Goal: Contribute content: Contribute content

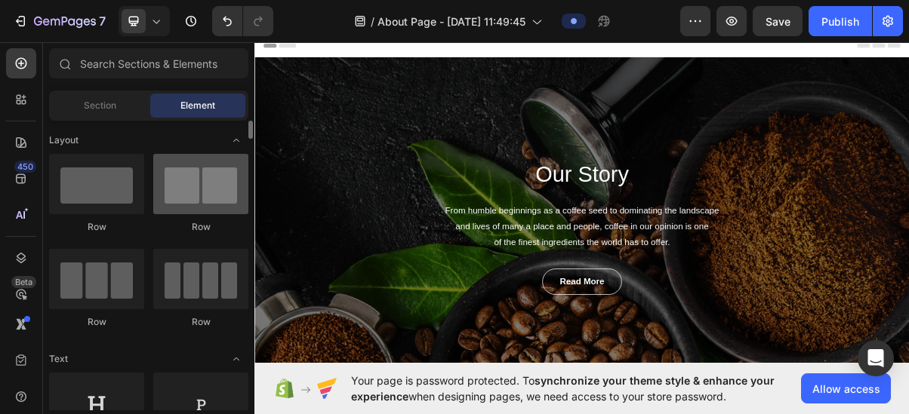
click at [180, 189] on div at bounding box center [200, 184] width 95 height 60
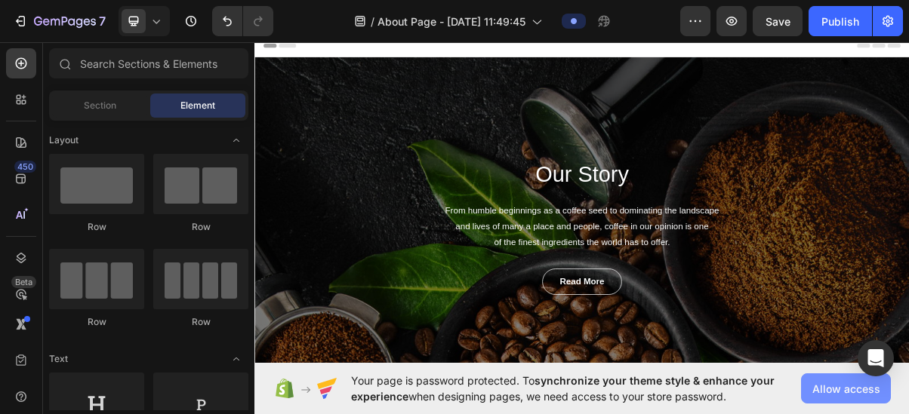
click at [839, 382] on span "Allow access" at bounding box center [846, 389] width 68 height 16
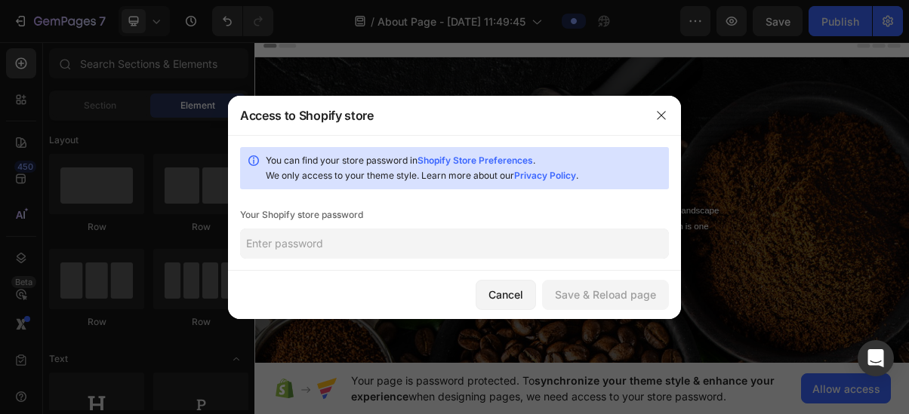
click at [392, 242] on input "text" at bounding box center [454, 244] width 429 height 30
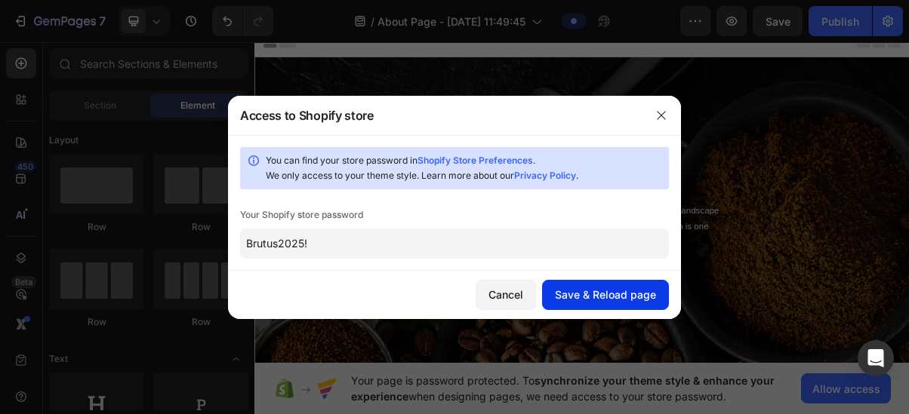
type input "Brutus2025!"
click at [613, 291] on div "Save & Reload page" at bounding box center [605, 295] width 101 height 16
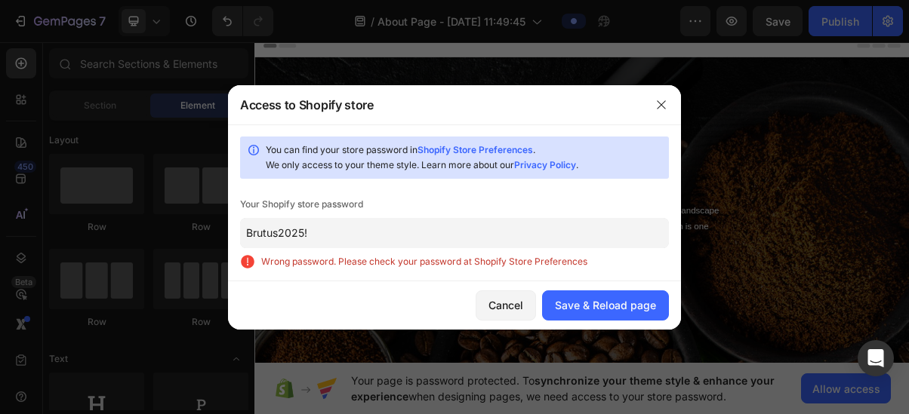
click at [315, 229] on input "Brutus2025!" at bounding box center [454, 233] width 429 height 30
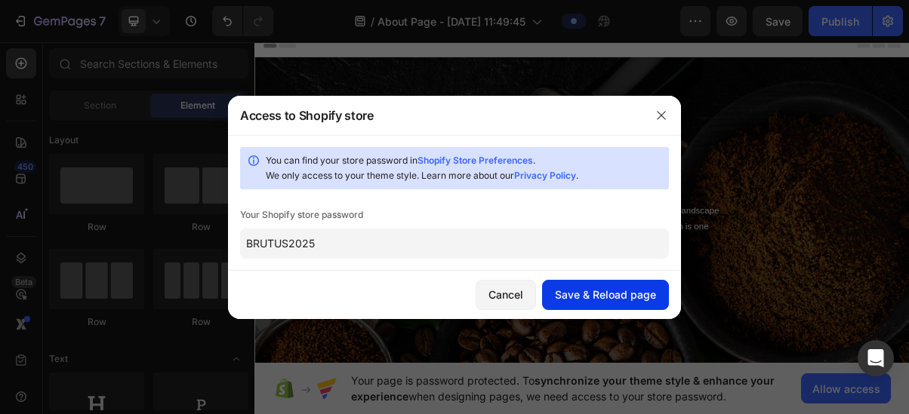
click at [620, 291] on div "Save & Reload page" at bounding box center [605, 295] width 101 height 16
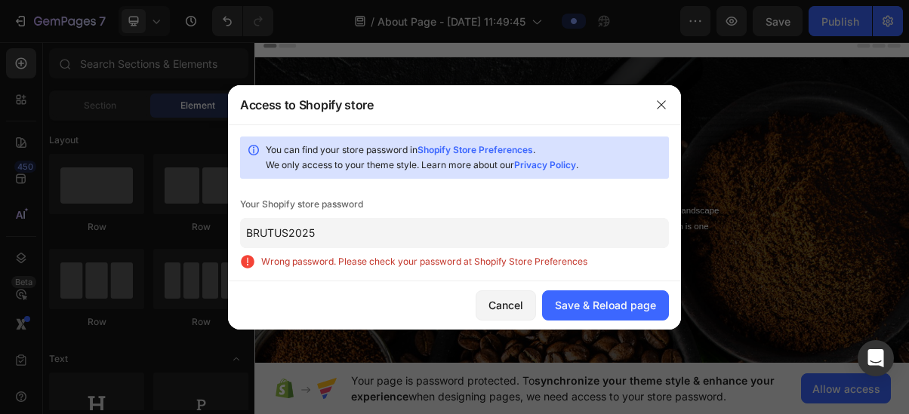
click at [466, 148] on link "Shopify Store Preferences" at bounding box center [474, 149] width 115 height 11
click at [303, 231] on input "BRUTUS2025" at bounding box center [454, 233] width 429 height 30
click at [303, 230] on input "BRUTUS2025" at bounding box center [454, 233] width 429 height 30
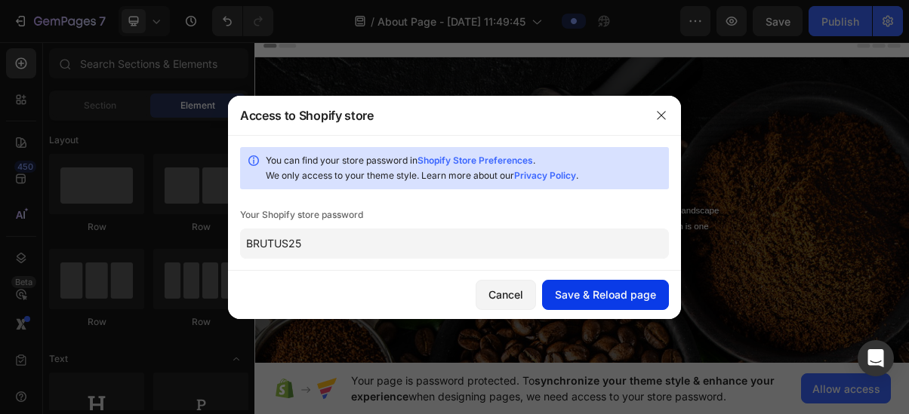
type input "BRUTUS25"
click at [598, 294] on div "Save & Reload page" at bounding box center [605, 295] width 101 height 16
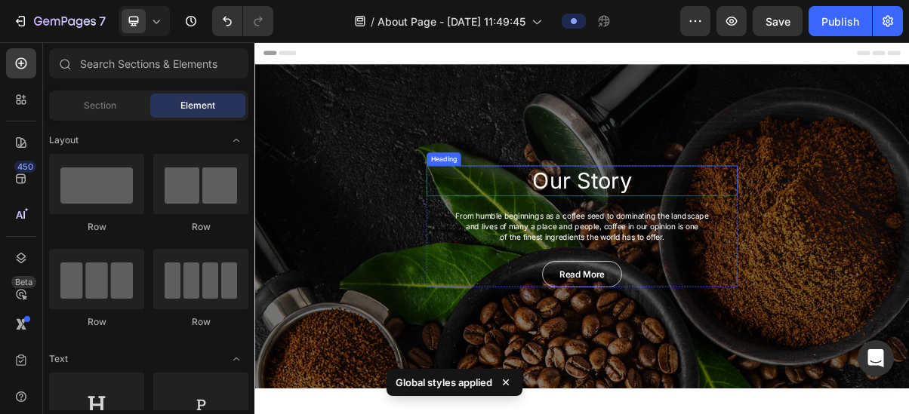
click at [672, 237] on p "Our Story" at bounding box center [707, 234] width 427 height 39
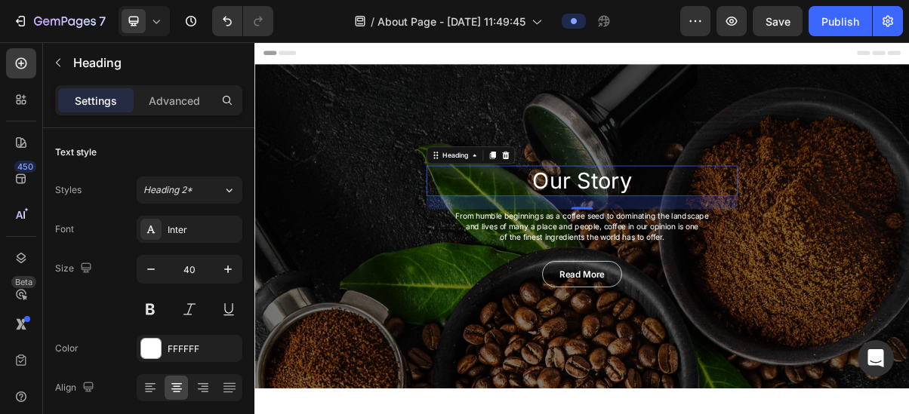
click at [641, 233] on p "Our Story" at bounding box center [707, 234] width 427 height 39
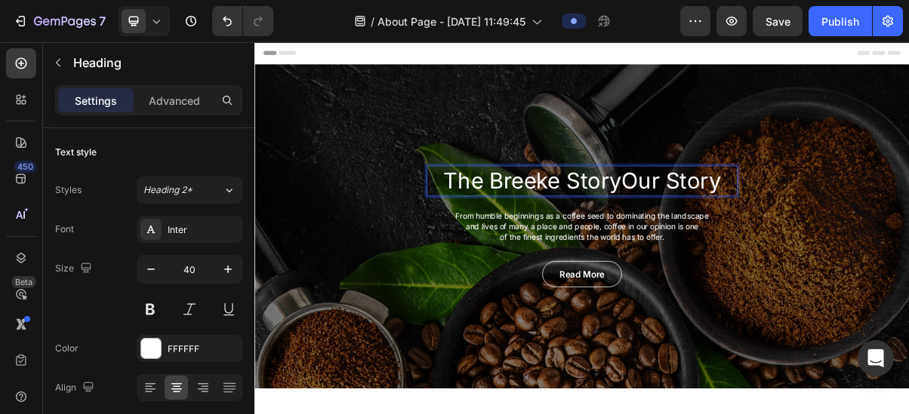
click at [883, 223] on p "The Breeke StoryOur Story" at bounding box center [707, 234] width 427 height 39
click at [891, 230] on p "The Breeke StoryOur Story" at bounding box center [707, 234] width 427 height 39
click at [636, 226] on p "The Breeke Story" at bounding box center [707, 234] width 427 height 39
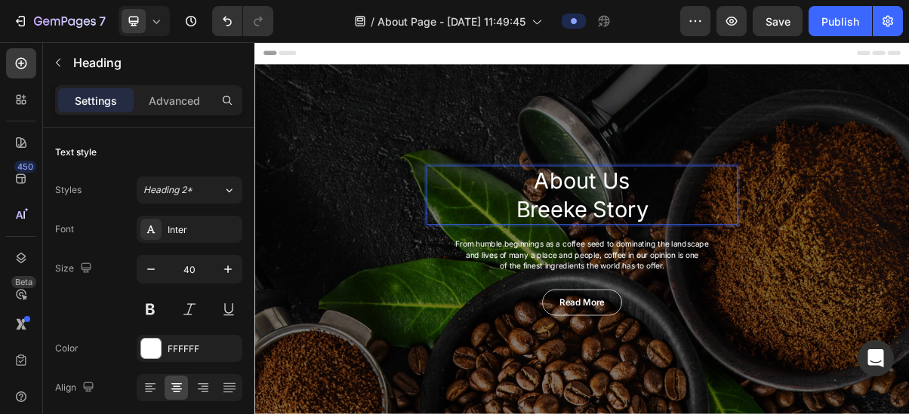
click at [719, 269] on p "About Us Breeke Story" at bounding box center [707, 254] width 427 height 78
click at [799, 269] on p "About Us Breeke Story" at bounding box center [707, 254] width 427 height 78
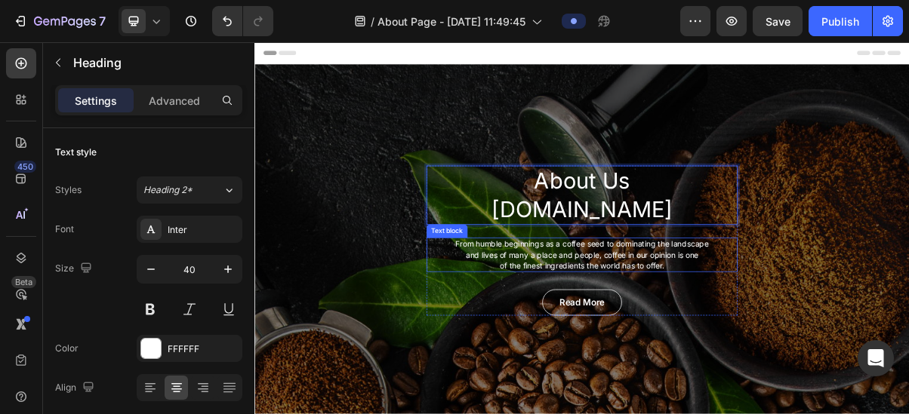
click at [688, 324] on p "From humble beginnings as a coffee seed to dominating the landscape and lives o…" at bounding box center [707, 337] width 427 height 45
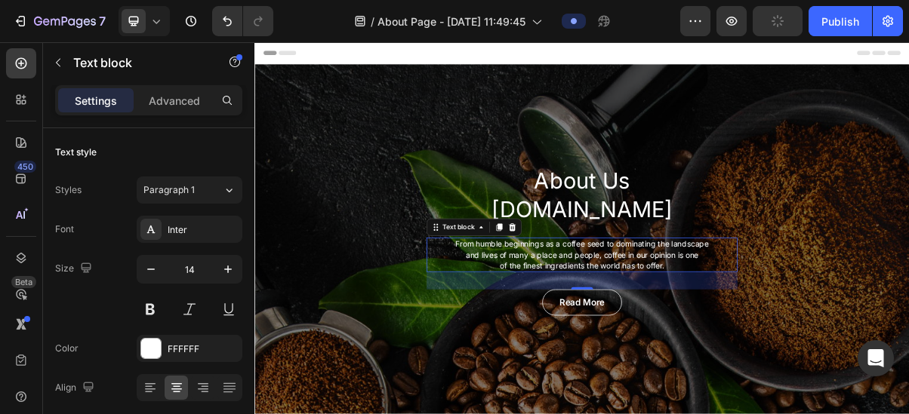
click at [555, 318] on p "From humble beginnings as a coffee seed to dominating the landscape and lives o…" at bounding box center [707, 337] width 427 height 45
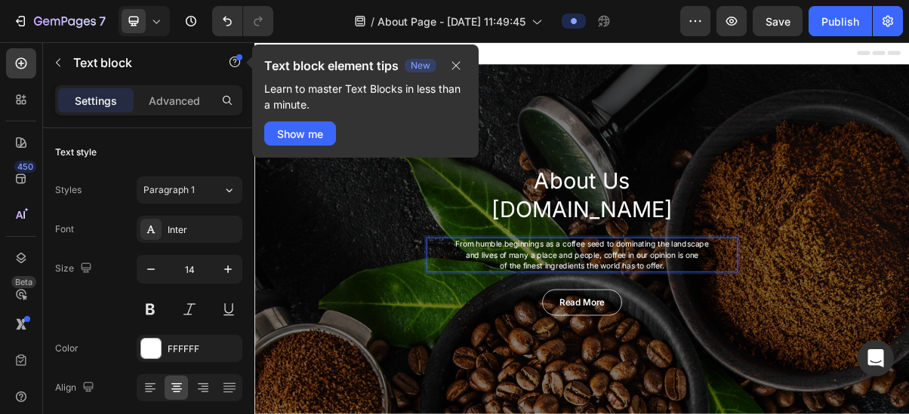
click at [529, 317] on p "From humble beginnings as a coffee seed to dominating the landscape and lives o…" at bounding box center [707, 337] width 427 height 45
click at [527, 315] on p "From humble beginnings as a coffee seed to dominating the landscape and lives o…" at bounding box center [707, 337] width 427 height 45
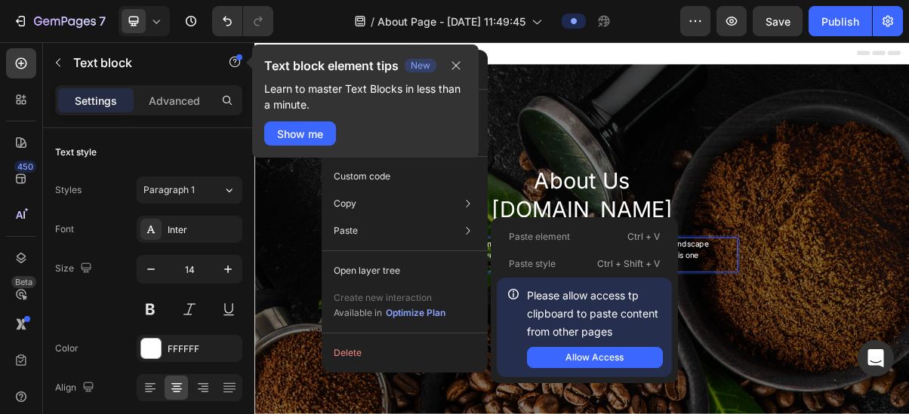
click at [448, 257] on div "Paste Paste element Ctrl + V Paste style Ctrl + Shift + V Please allow access t…" at bounding box center [405, 270] width 154 height 27
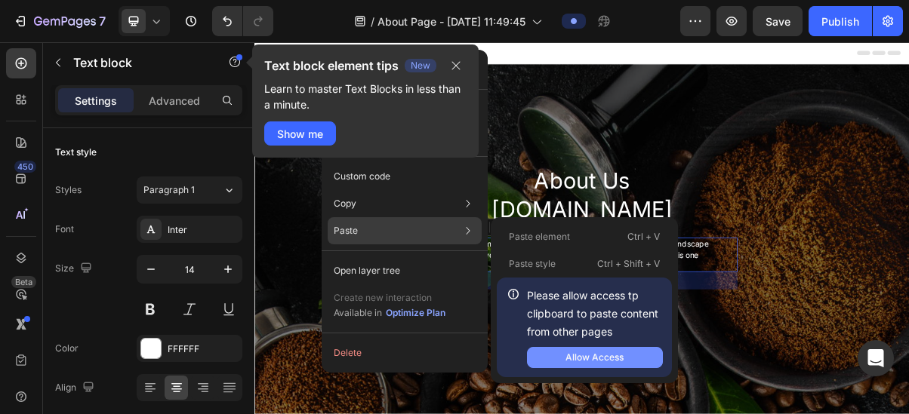
click at [583, 350] on button "Allow Access" at bounding box center [595, 357] width 136 height 21
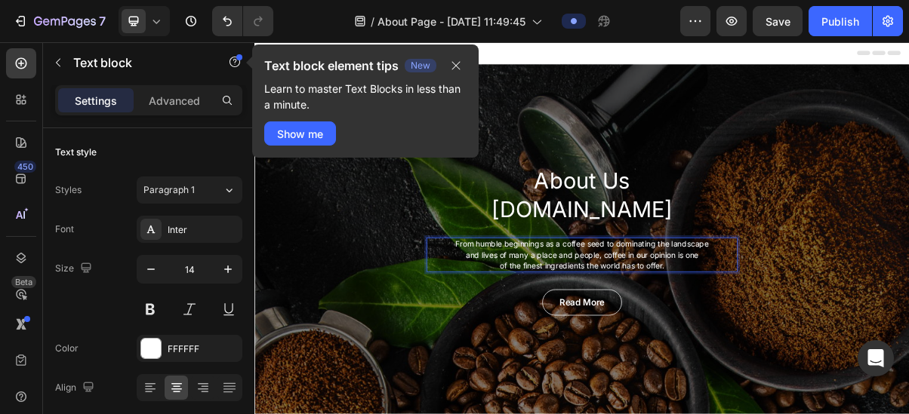
click at [525, 319] on p "From humble beginnings as a coffee seed to dominating the landscape and lives o…" at bounding box center [707, 337] width 427 height 45
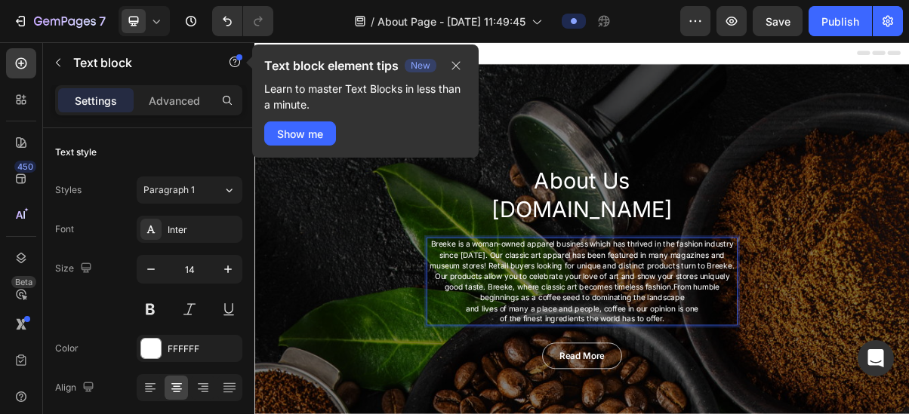
click at [563, 393] on p "Breeke is a woman-owned apparel business which has thrived in the fashion indus…" at bounding box center [707, 374] width 427 height 118
click at [797, 414] on p "Breeke is a woman-owned apparel business which has thrived in the fashion indus…" at bounding box center [707, 374] width 427 height 118
click at [821, 414] on p "Breeke is a woman-owned apparel business which has thrived in the fashion indus…" at bounding box center [707, 374] width 427 height 118
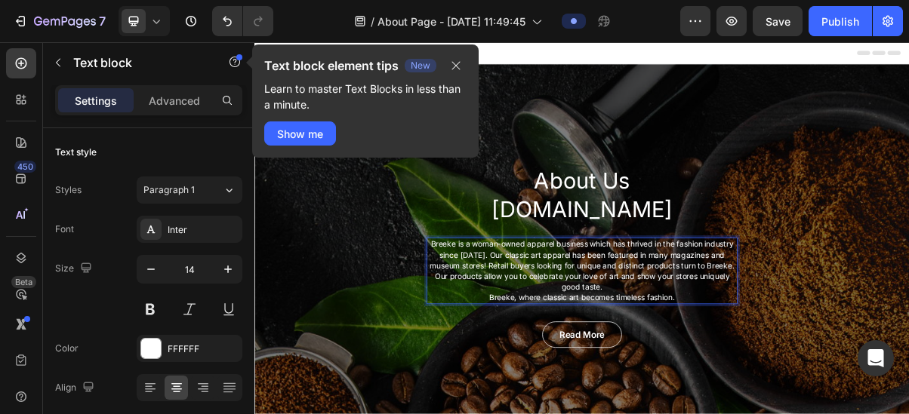
click at [759, 377] on p "Breeke is a woman-owned apparel business which has thrived in the fashion indus…" at bounding box center [707, 352] width 427 height 74
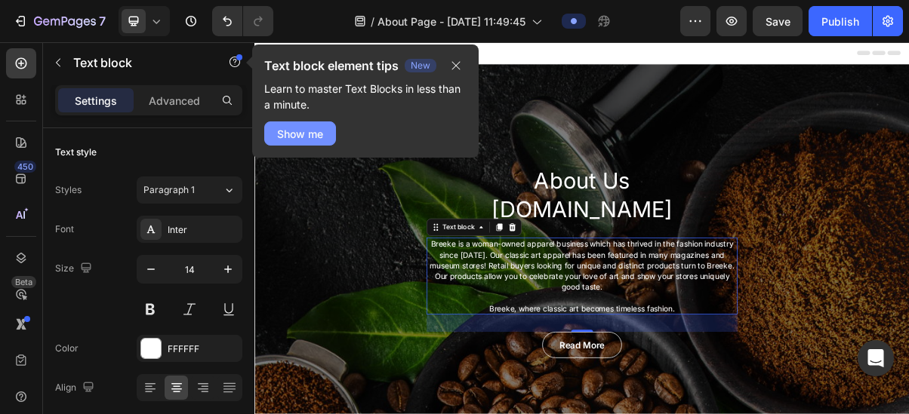
click at [303, 131] on div "Show me" at bounding box center [300, 134] width 46 height 16
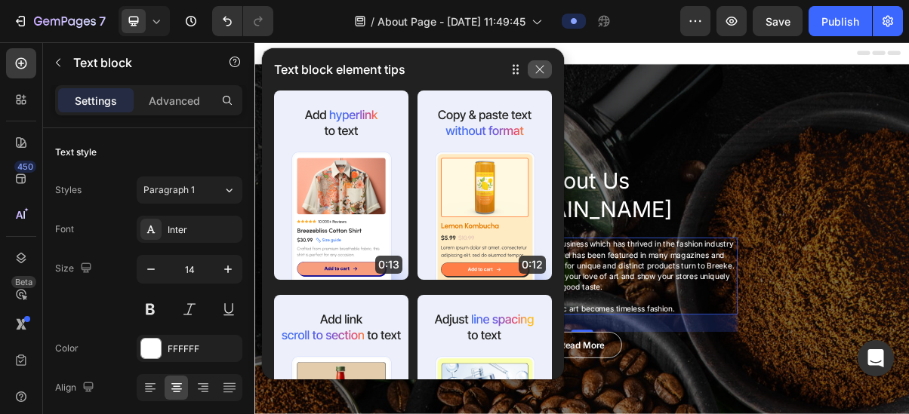
click at [542, 63] on icon "button" at bounding box center [540, 69] width 12 height 12
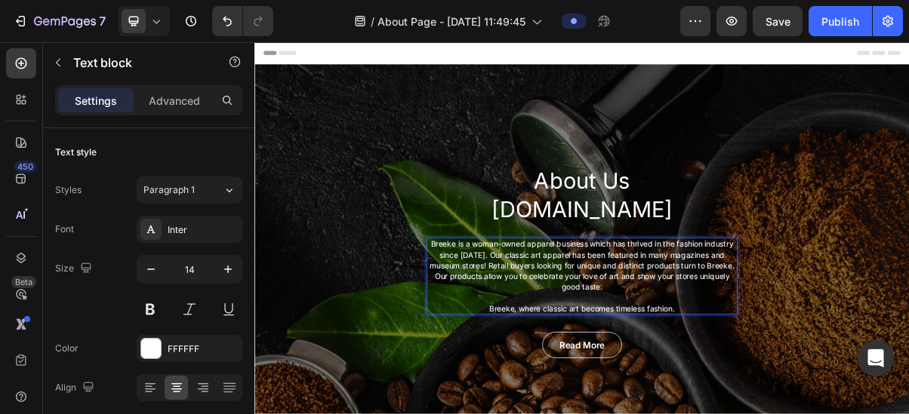
click at [505, 319] on p "Breeke is a woman-owned apparel business which has thrived in the fashion indus…" at bounding box center [707, 352] width 427 height 74
click at [834, 411] on p "Breeke, where classic art becomes timeless fashion." at bounding box center [707, 411] width 427 height 15
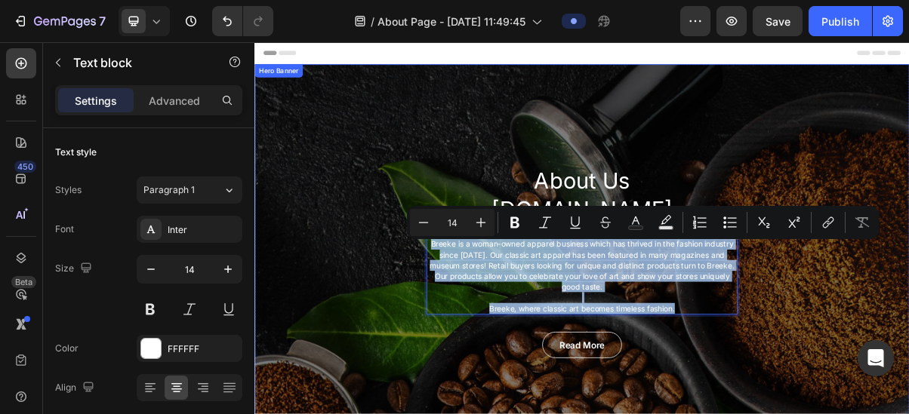
drag, startPoint x: 834, startPoint y: 411, endPoint x: 464, endPoint y: 309, distance: 383.4
click at [464, 309] on div "About Us [DOMAIN_NAME] Heading Breeke is a woman-owned apparel business which h…" at bounding box center [707, 346] width 906 height 547
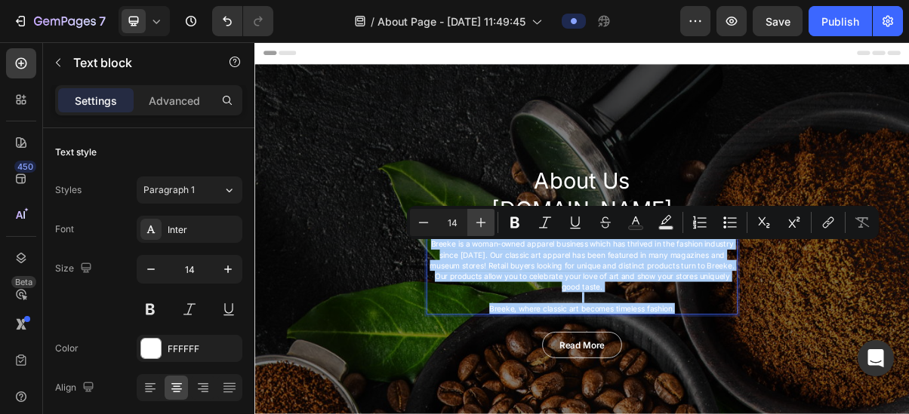
click at [480, 222] on icon "Editor contextual toolbar" at bounding box center [480, 222] width 15 height 15
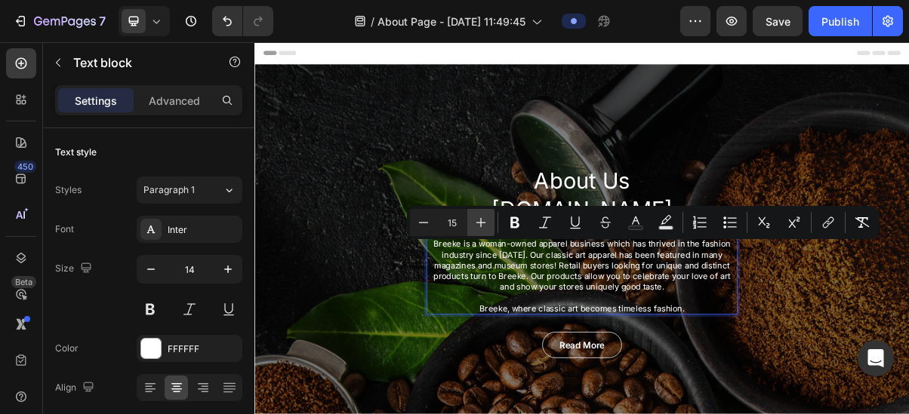
click at [483, 220] on icon "Editor contextual toolbar" at bounding box center [480, 222] width 15 height 15
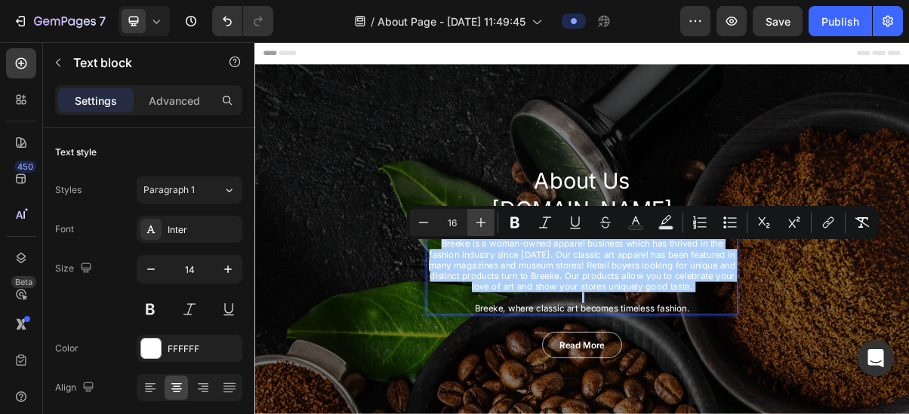
click at [483, 220] on icon "Editor contextual toolbar" at bounding box center [480, 222] width 15 height 15
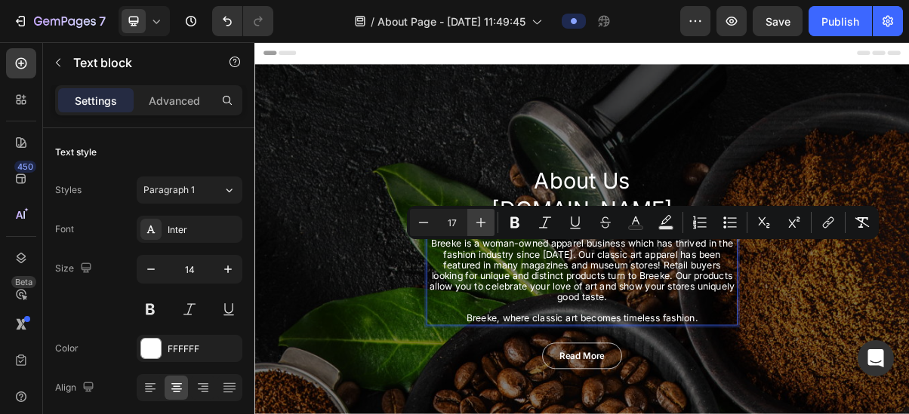
click at [483, 220] on icon "Editor contextual toolbar" at bounding box center [480, 222] width 15 height 15
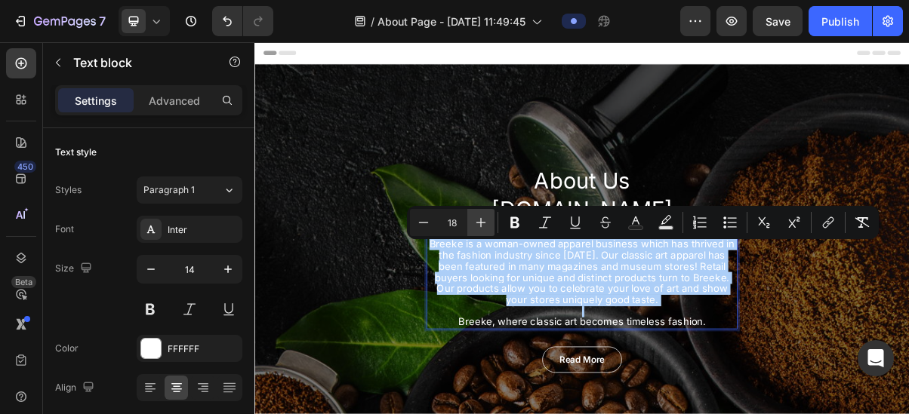
click at [484, 220] on icon "Editor contextual toolbar" at bounding box center [480, 222] width 15 height 15
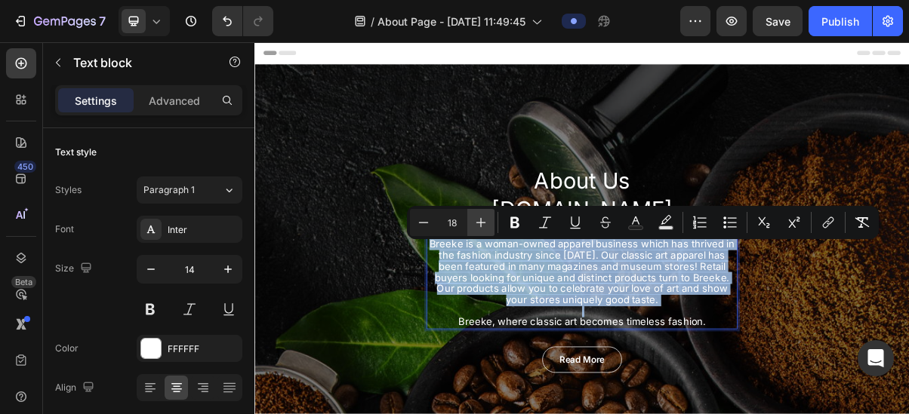
type input "19"
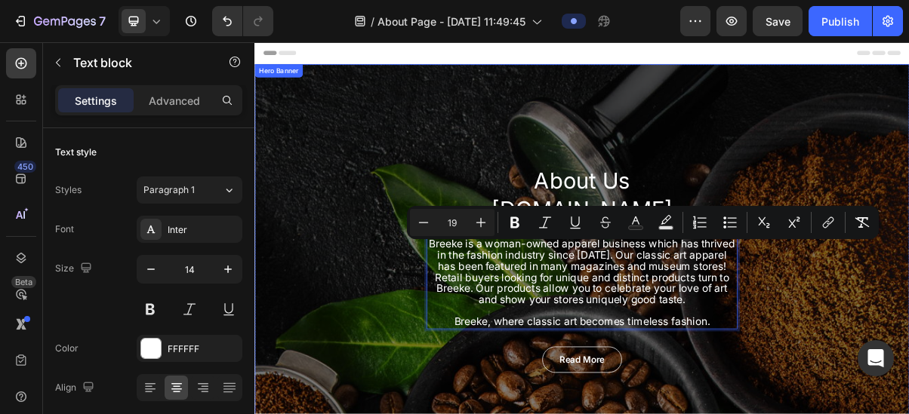
click at [908, 355] on div "About Us [DOMAIN_NAME] Heading Breeke is a woman-owned apparel business which h…" at bounding box center [707, 357] width 906 height 568
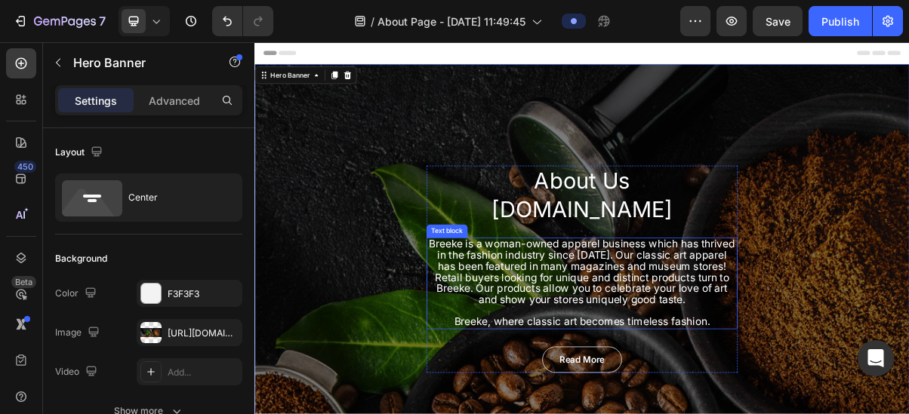
click at [873, 346] on span "Breeke is a woman-owned apparel business which has thrived in the fashion indus…" at bounding box center [707, 360] width 424 height 95
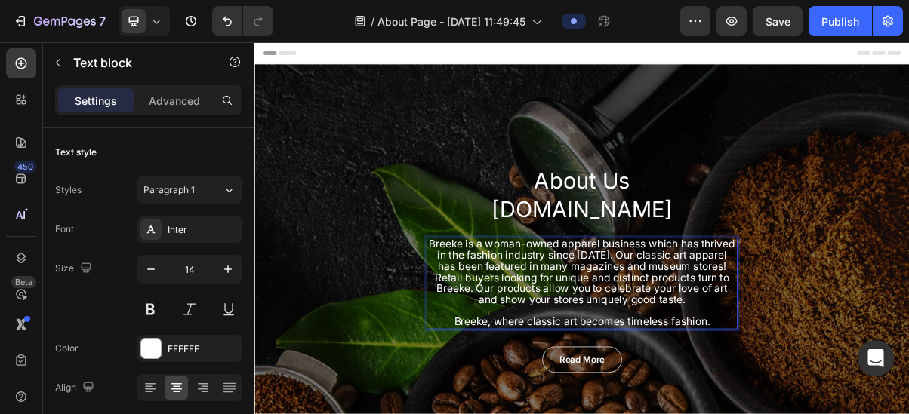
click at [860, 351] on span "Breeke is a woman-owned apparel business which has thrived in the fashion indus…" at bounding box center [707, 360] width 424 height 95
click at [870, 343] on span "Breeke is a woman-owned apparel business which has thrived in the fashion indus…" at bounding box center [707, 360] width 424 height 95
click at [875, 350] on span "Breeke is a woman-owned apparel business which has thrived in the fashion indus…" at bounding box center [707, 360] width 424 height 95
click at [868, 350] on span "Breeke is a woman-owned apparel business which has thrived in the fashion indus…" at bounding box center [707, 360] width 424 height 95
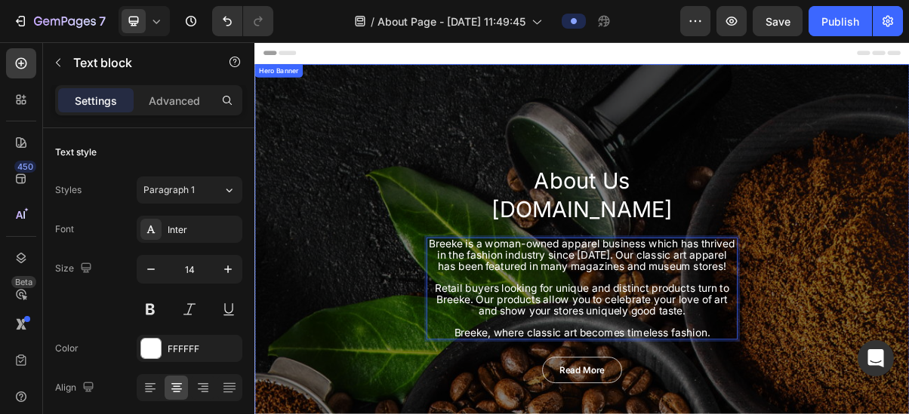
click at [448, 164] on div "About Us [DOMAIN_NAME] Heading Breeke is a woman-owned apparel business which h…" at bounding box center [707, 364] width 906 height 582
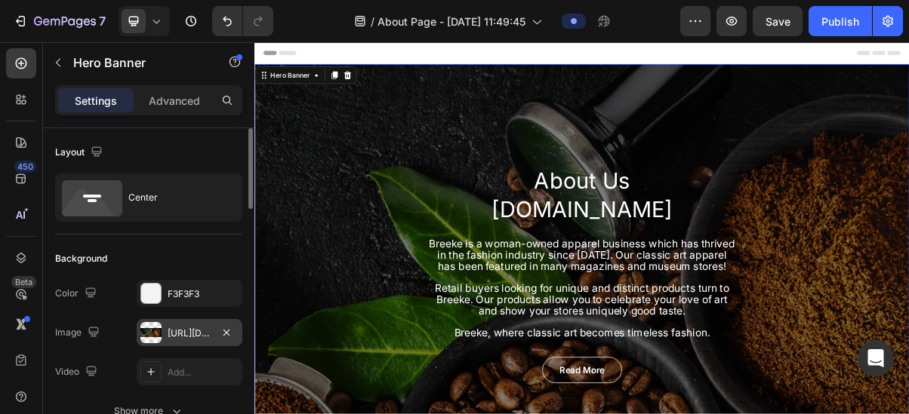
click at [151, 328] on div at bounding box center [150, 332] width 21 height 21
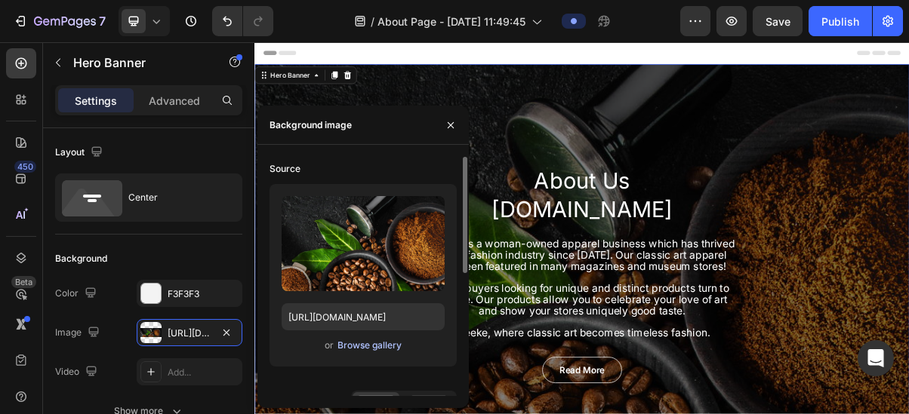
click at [374, 344] on div "Browse gallery" at bounding box center [369, 346] width 64 height 14
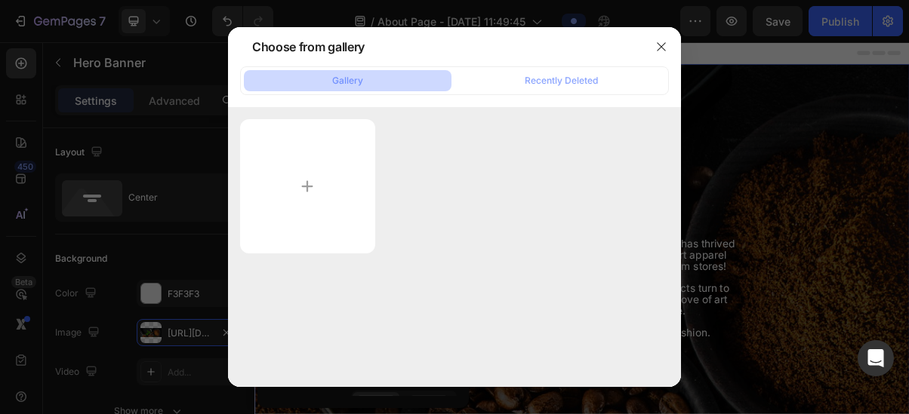
click at [383, 81] on button "Gallery" at bounding box center [348, 80] width 208 height 21
click at [303, 184] on input "file" at bounding box center [307, 186] width 135 height 134
type input "C:\fakepath\WWL.jpg"
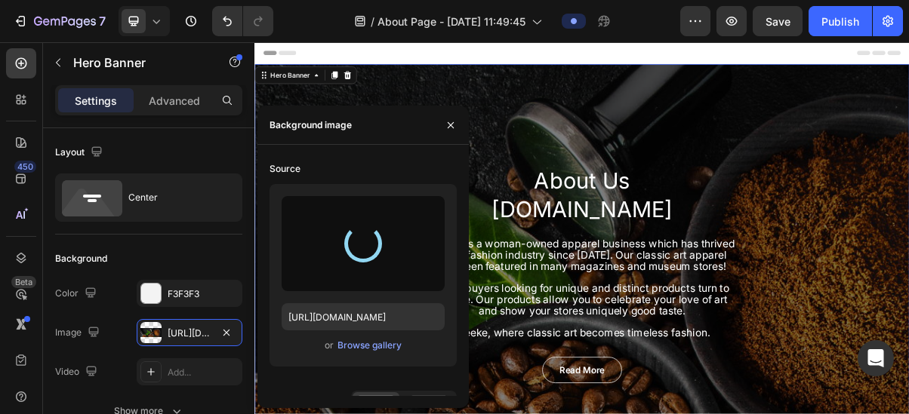
type input "[URL][DOMAIN_NAME]"
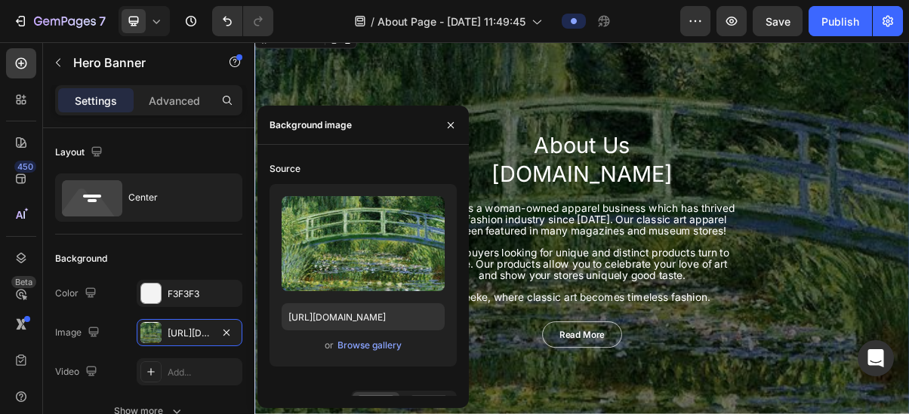
scroll to position [75, 0]
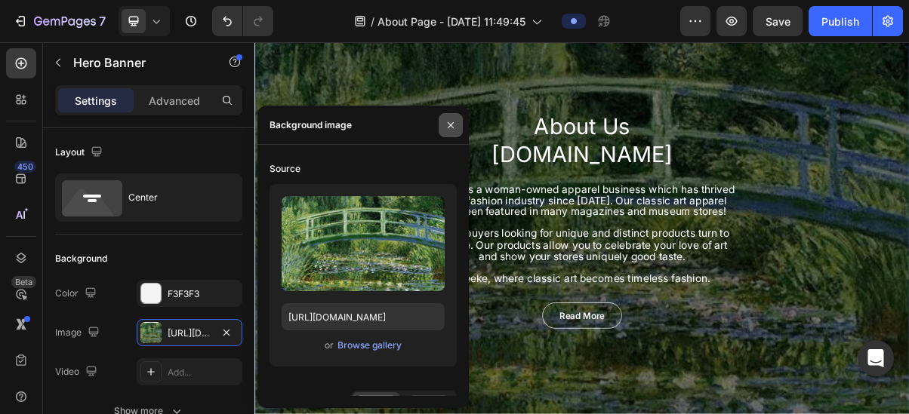
click at [451, 124] on icon "button" at bounding box center [451, 125] width 12 height 12
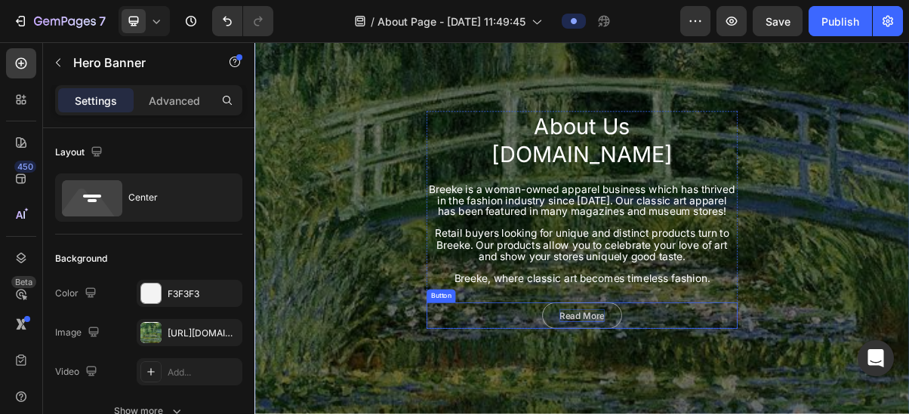
click at [707, 414] on div "Read More" at bounding box center [707, 421] width 62 height 18
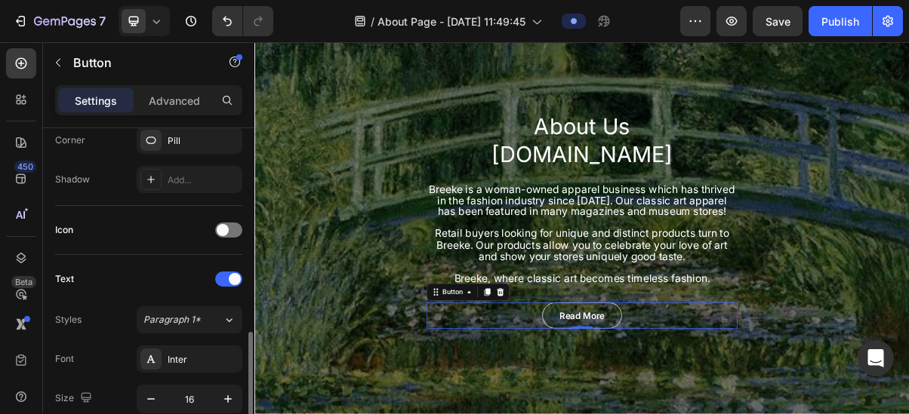
scroll to position [528, 0]
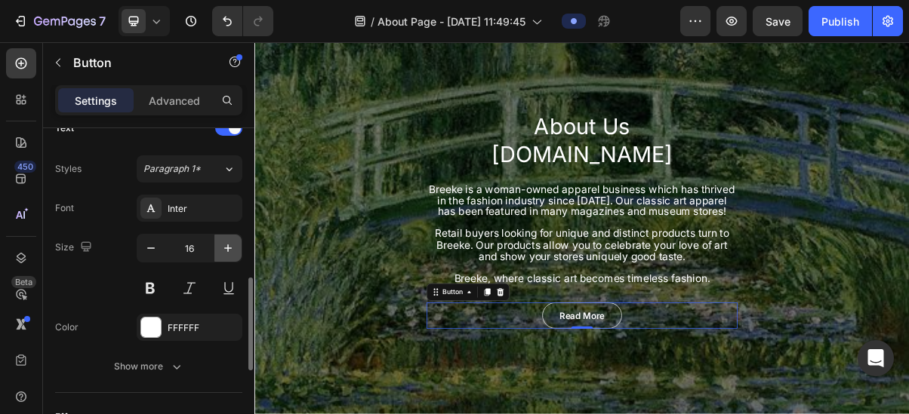
click at [228, 247] on icon "button" at bounding box center [228, 249] width 8 height 8
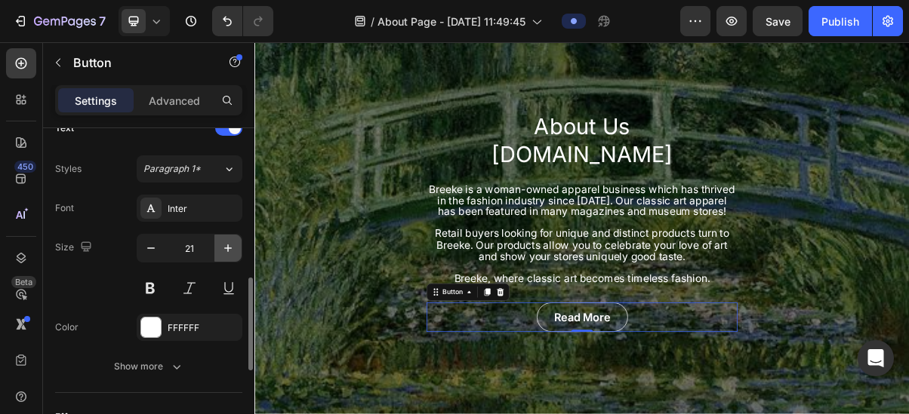
click at [228, 247] on icon "button" at bounding box center [228, 249] width 8 height 8
type input "23"
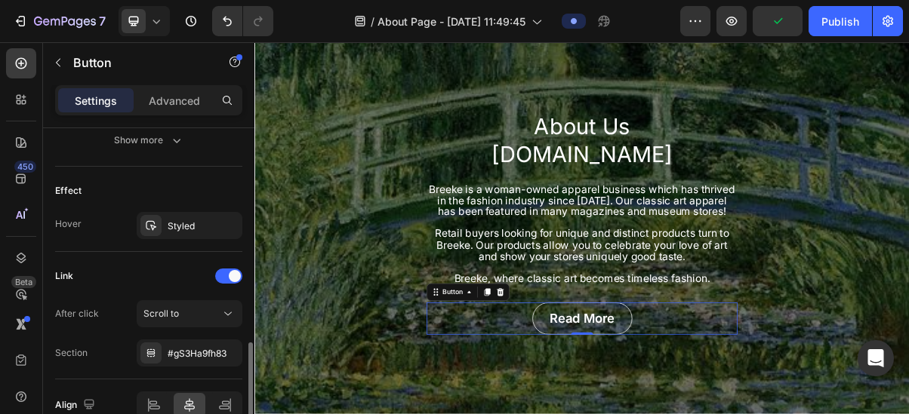
scroll to position [830, 0]
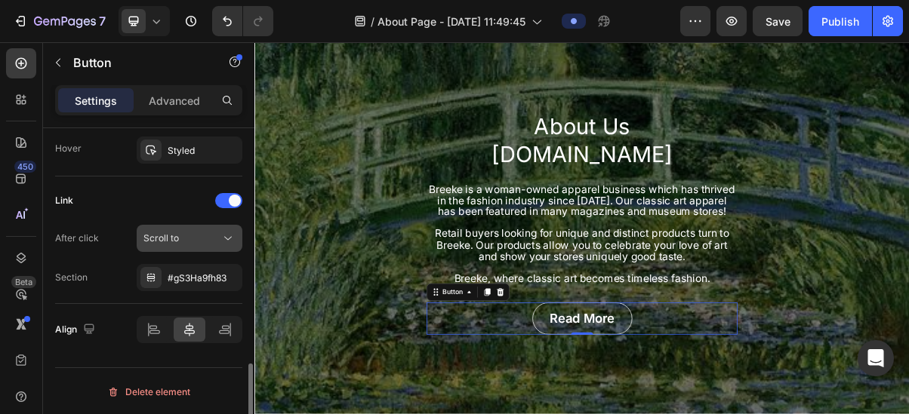
click at [226, 236] on icon at bounding box center [227, 238] width 15 height 15
click at [184, 199] on div "Link" at bounding box center [148, 201] width 187 height 24
click at [184, 274] on div "#gS3Ha9fh83" at bounding box center [190, 279] width 44 height 14
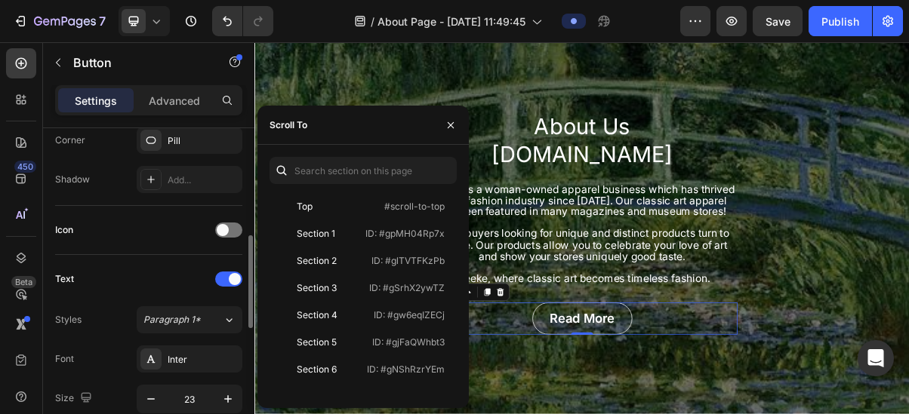
scroll to position [0, 0]
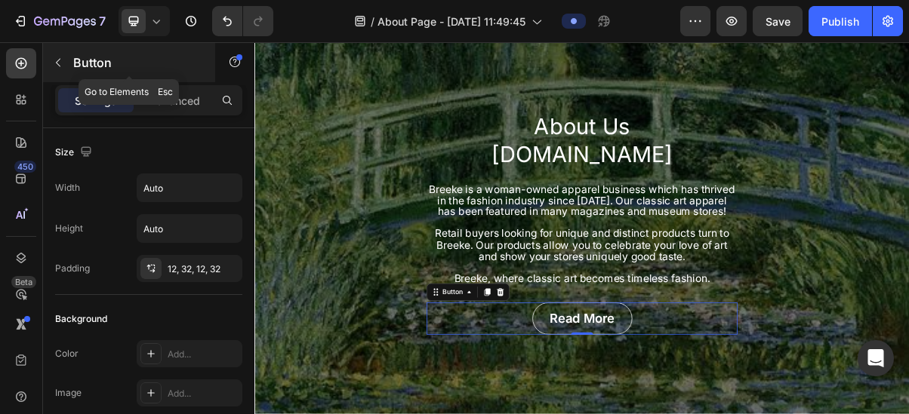
click at [57, 65] on icon "button" at bounding box center [58, 63] width 12 height 12
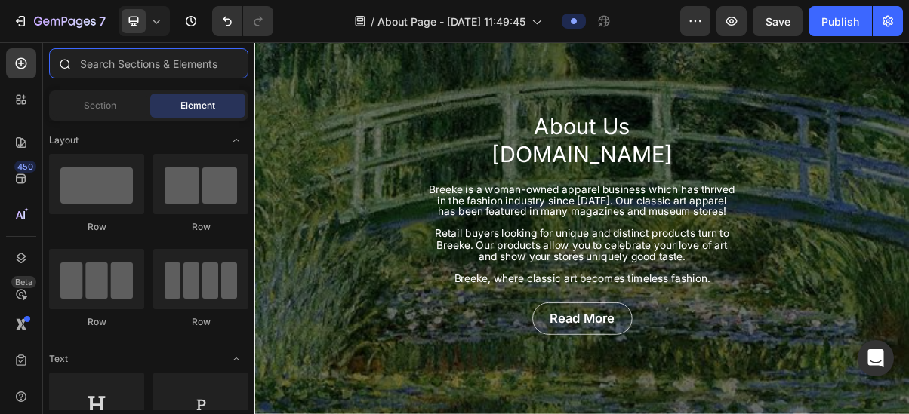
click at [95, 62] on input "text" at bounding box center [148, 63] width 199 height 30
click at [497, 118] on div "About Us [DOMAIN_NAME] Heading Breeke is a woman-owned apparel business which h…" at bounding box center [707, 293] width 906 height 590
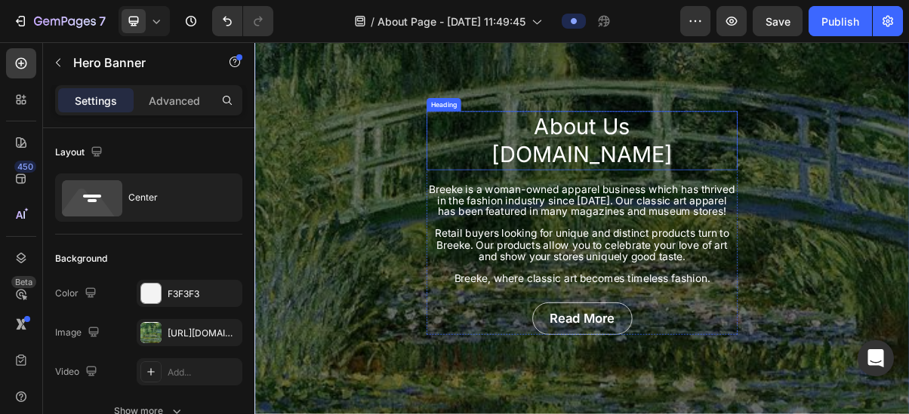
click at [539, 168] on p "About Us [DOMAIN_NAME]" at bounding box center [707, 179] width 427 height 78
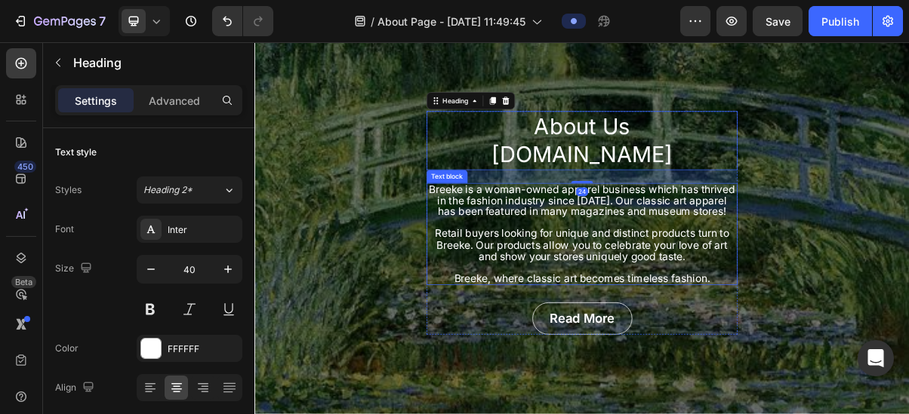
click at [560, 285] on span "Breeke is a woman-owned apparel business which has thrived in the fashion indus…" at bounding box center [707, 262] width 424 height 48
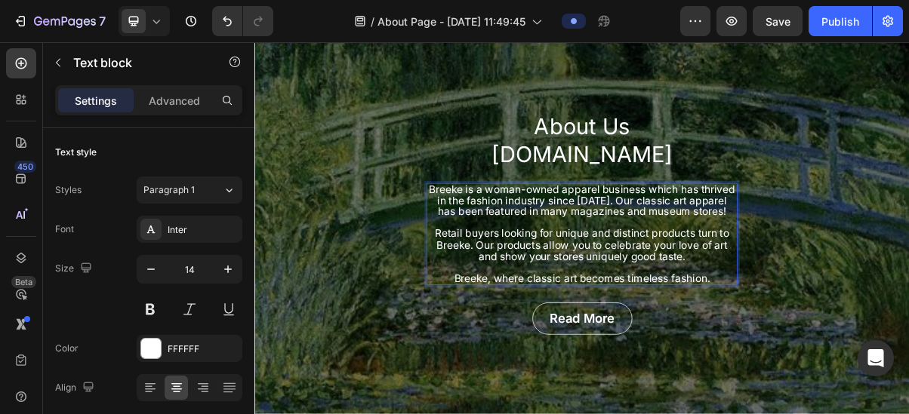
click at [549, 247] on span "Breeke is a woman-owned apparel business which has thrived in the fashion indus…" at bounding box center [707, 262] width 424 height 48
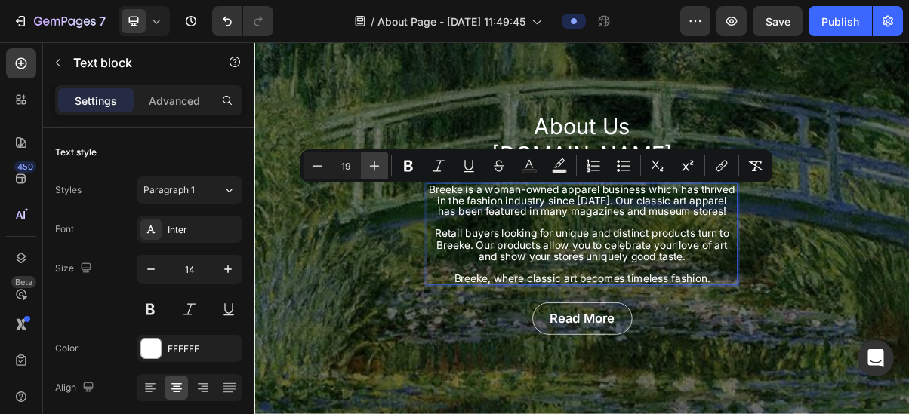
click at [375, 164] on icon "Editor contextual toolbar" at bounding box center [374, 166] width 15 height 15
type input "20"
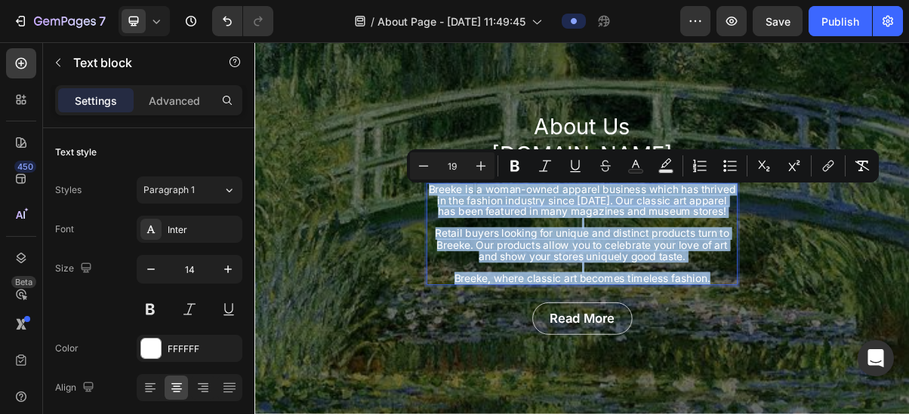
drag, startPoint x: 881, startPoint y: 366, endPoint x: 487, endPoint y: 245, distance: 412.3
click at [492, 245] on div "Breeke is a woman-owned apparel business which has thrived in the fashion indus…" at bounding box center [707, 308] width 430 height 141
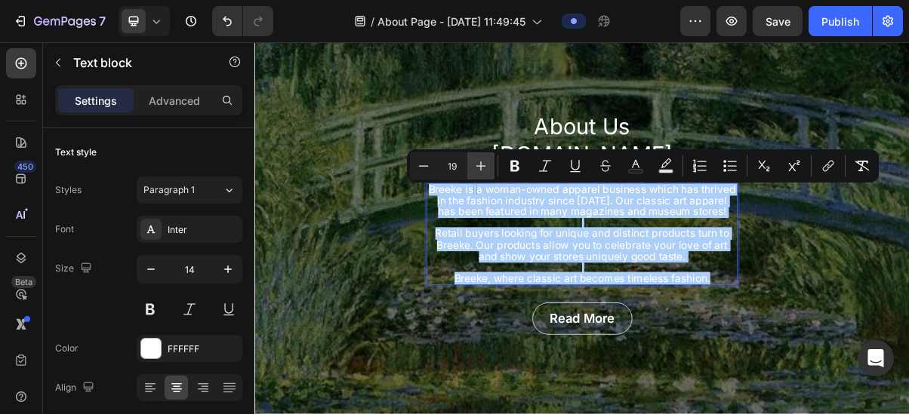
click at [482, 164] on icon "Editor contextual toolbar" at bounding box center [480, 166] width 15 height 15
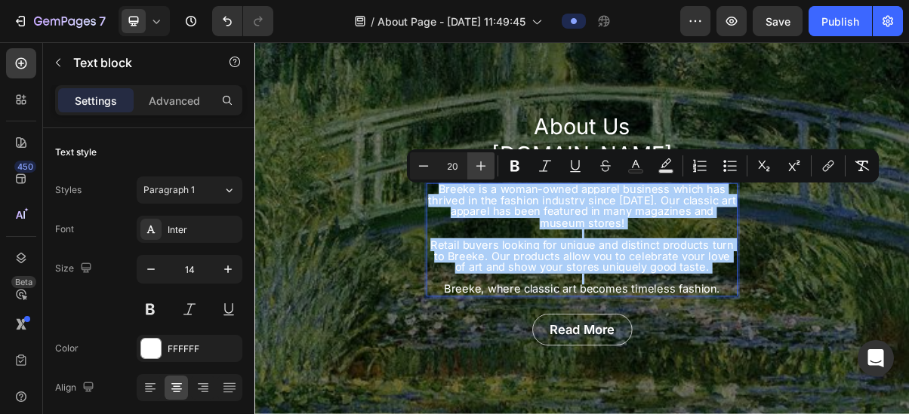
click at [482, 164] on icon "Editor contextual toolbar" at bounding box center [480, 166] width 15 height 15
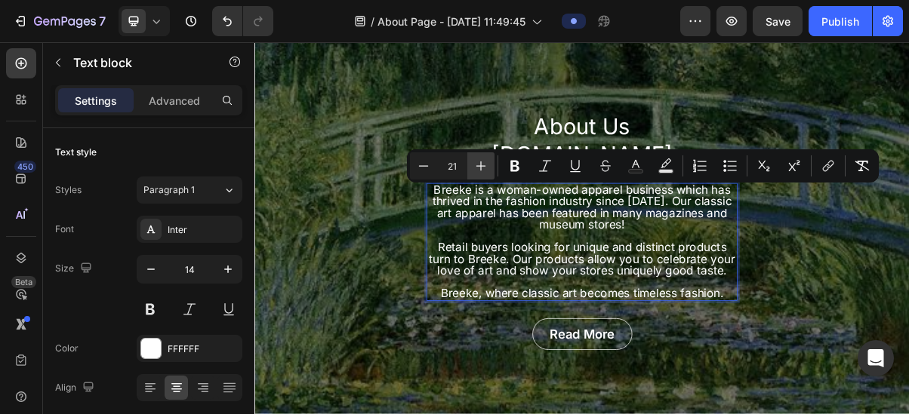
click at [482, 164] on icon "Editor contextual toolbar" at bounding box center [480, 166] width 15 height 15
type input "22"
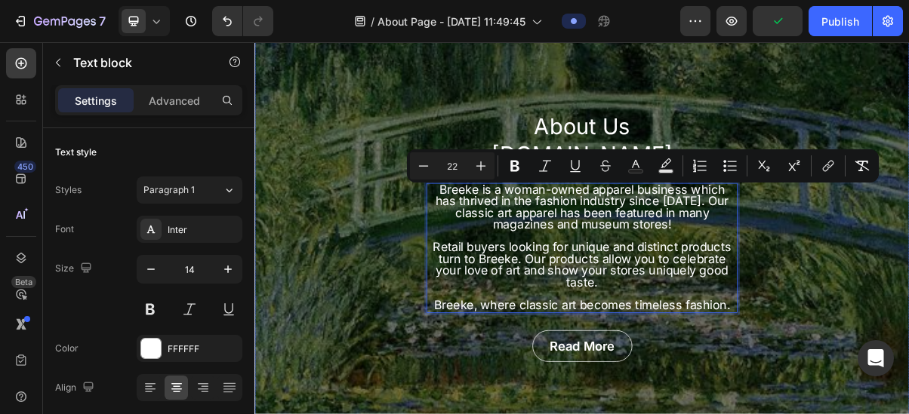
click at [385, 166] on div "About Us [DOMAIN_NAME] Heading Breeke is a woman-owned apparel business which h…" at bounding box center [707, 312] width 906 height 628
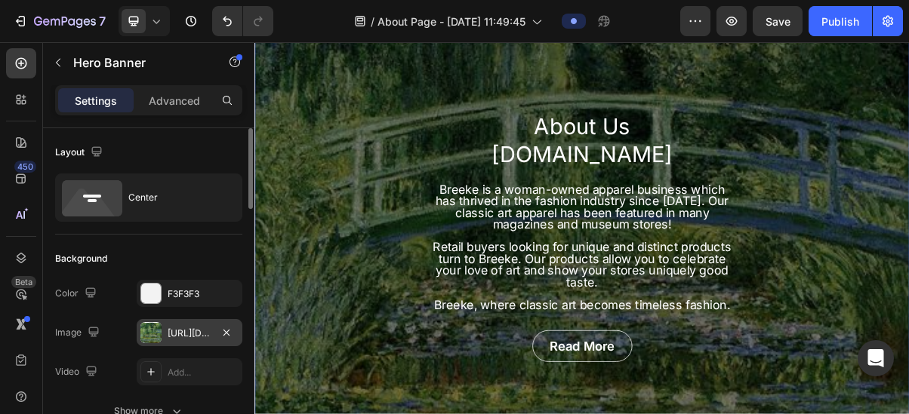
click at [154, 325] on div at bounding box center [150, 332] width 21 height 21
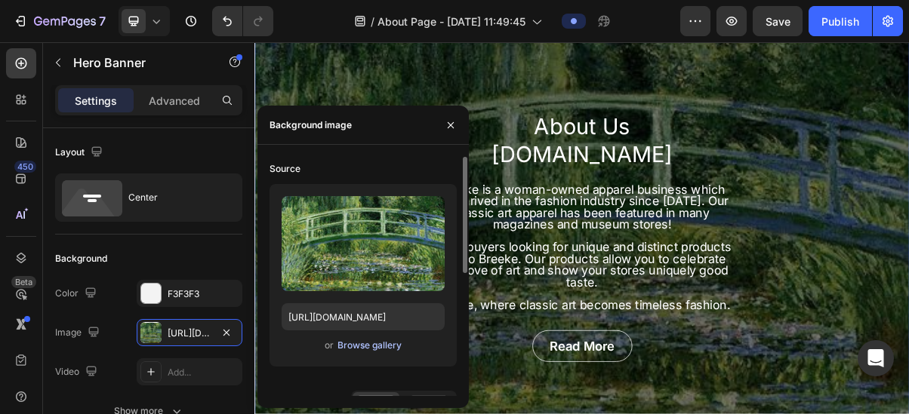
click at [368, 341] on div "Browse gallery" at bounding box center [369, 346] width 64 height 14
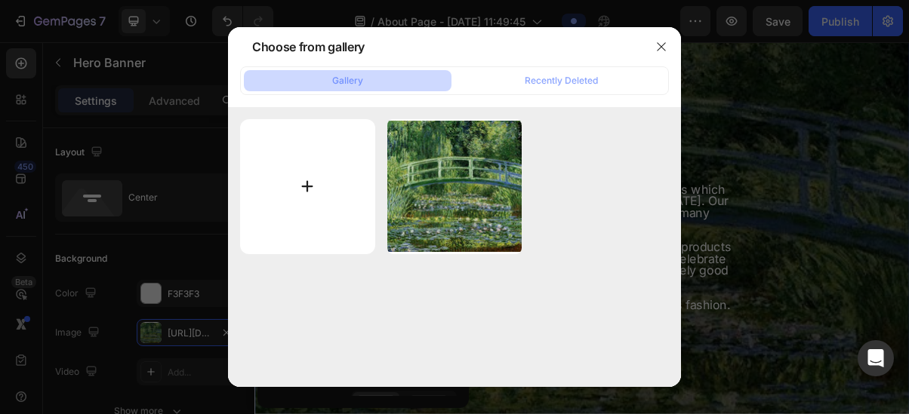
click at [308, 184] on input "file" at bounding box center [307, 186] width 135 height 135
type input "C:\fakepath\monet water lily crop hoodie.jpg"
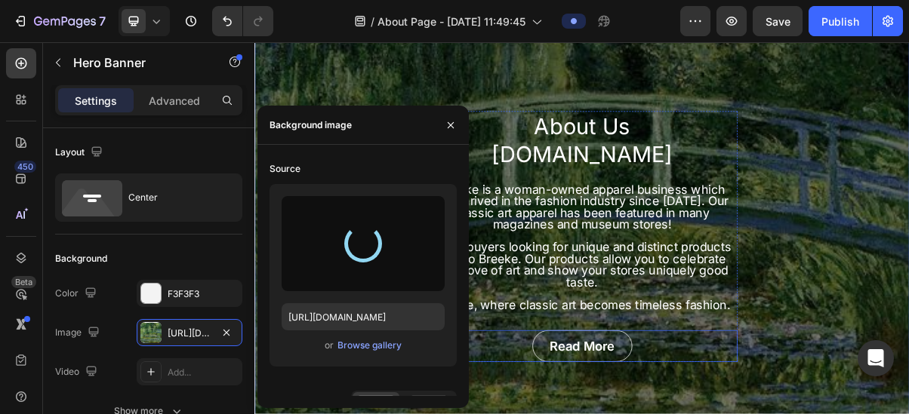
type input "[URL][DOMAIN_NAME]"
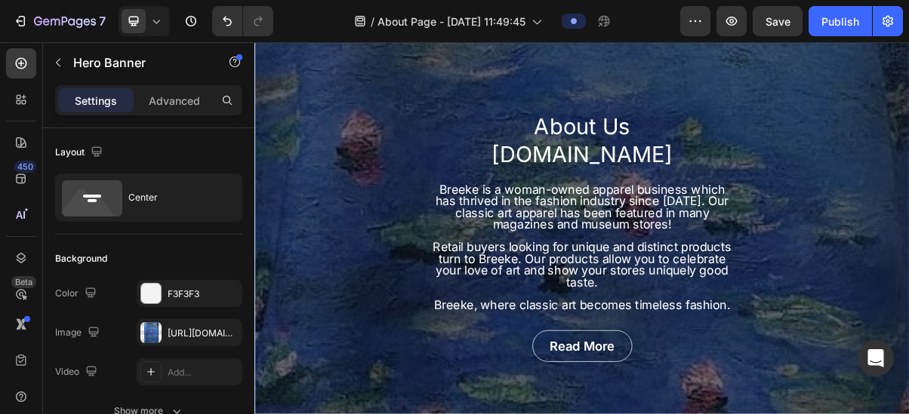
click at [908, 141] on div "About Us [DOMAIN_NAME] Heading Breeke is a woman-owned apparel business which h…" at bounding box center [707, 312] width 906 height 628
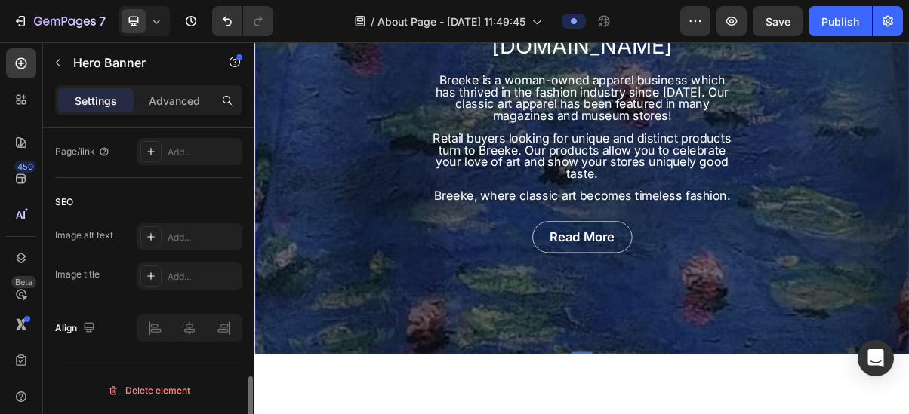
scroll to position [703, 0]
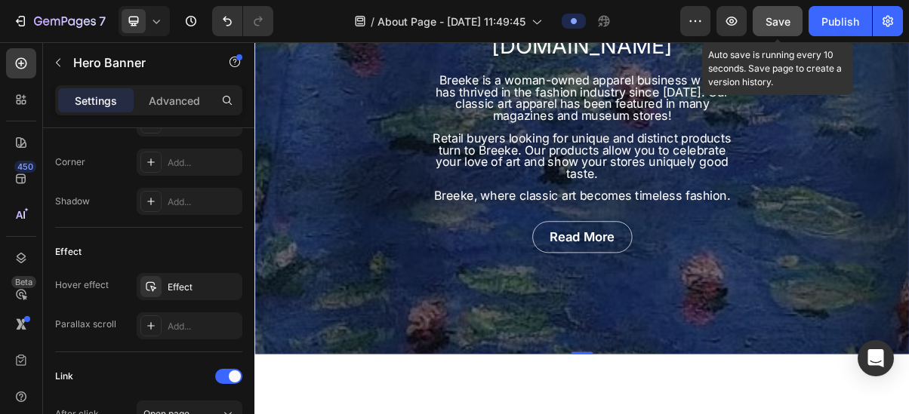
click at [774, 24] on span "Save" at bounding box center [777, 21] width 25 height 13
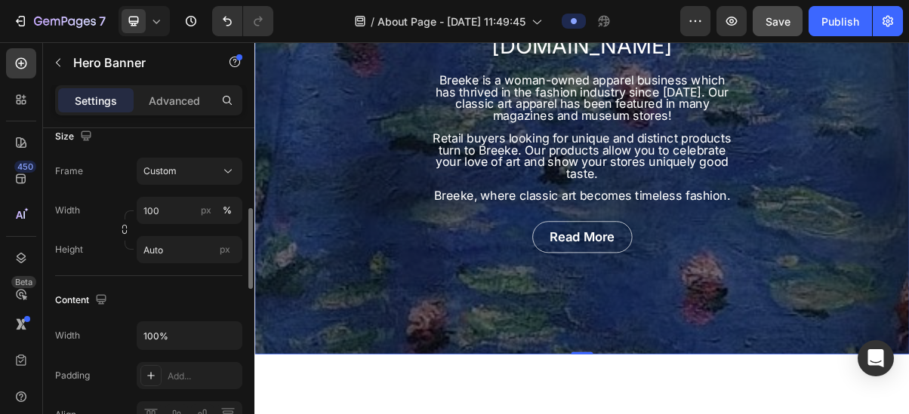
scroll to position [0, 0]
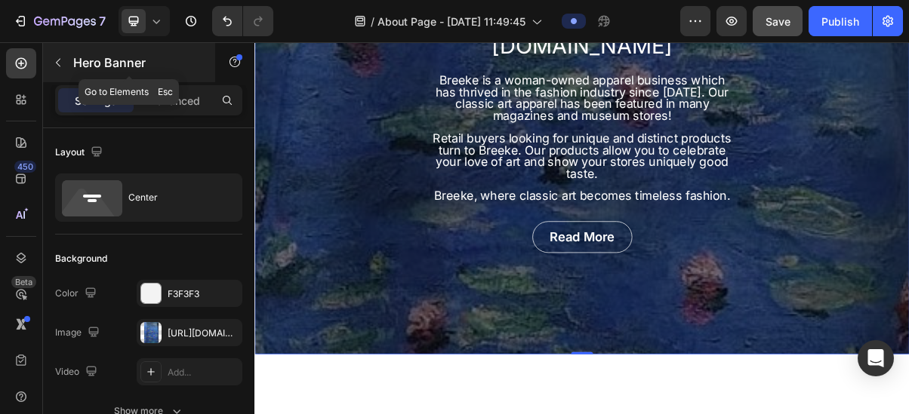
click at [58, 59] on icon "button" at bounding box center [58, 63] width 12 height 12
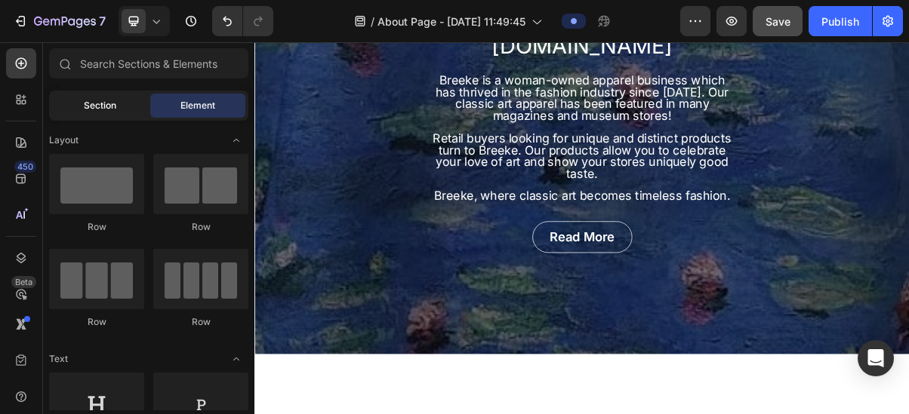
click at [110, 102] on span "Section" at bounding box center [100, 106] width 32 height 14
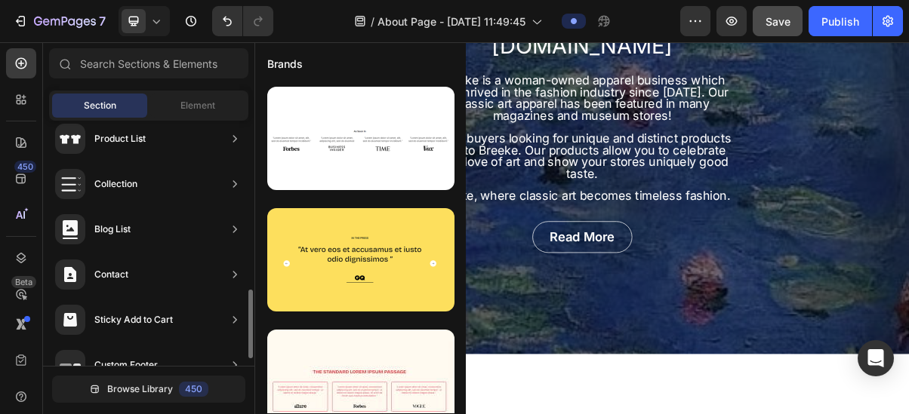
scroll to position [630, 0]
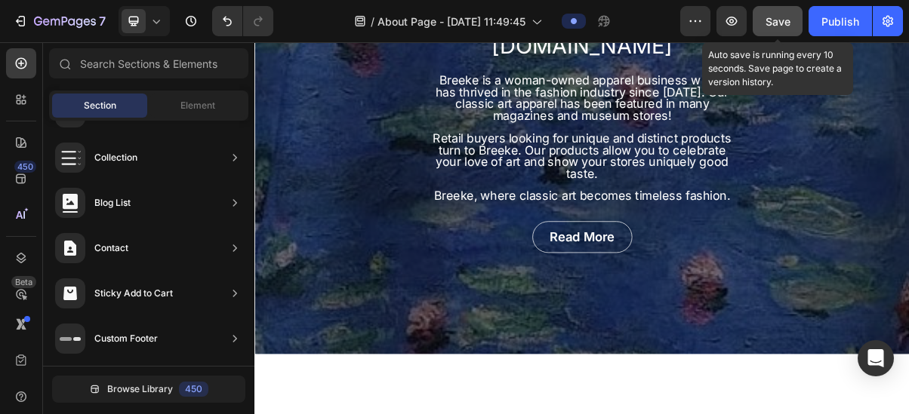
click at [783, 19] on span "Save" at bounding box center [777, 21] width 25 height 13
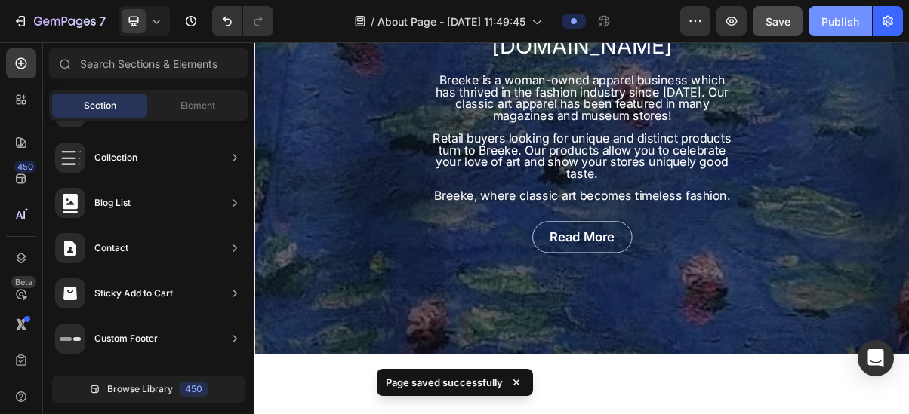
click at [842, 19] on div "Publish" at bounding box center [840, 22] width 38 height 16
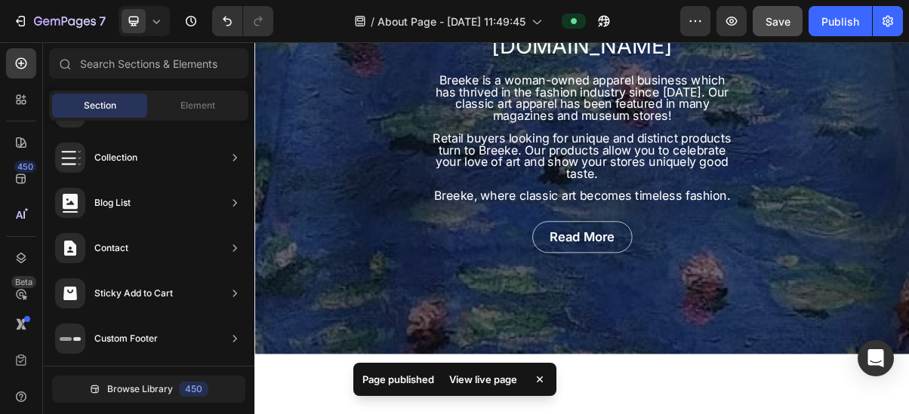
click at [491, 380] on div "View live page" at bounding box center [483, 379] width 86 height 21
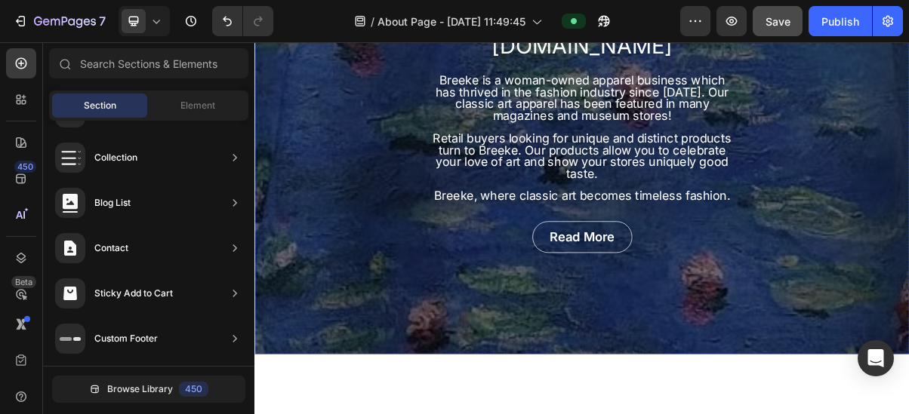
scroll to position [151, 0]
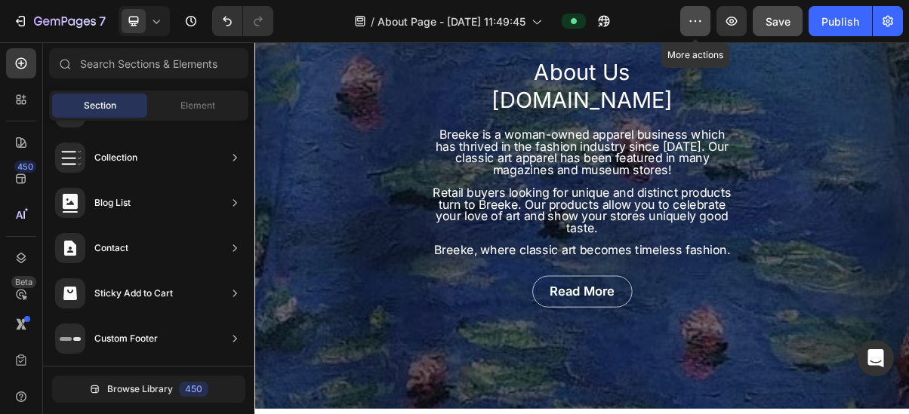
click at [693, 17] on icon "button" at bounding box center [695, 21] width 15 height 15
